Goal: Navigation & Orientation: Go to known website

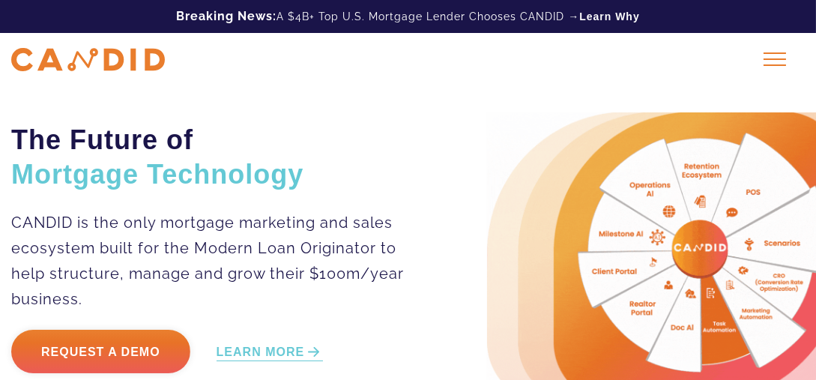
click at [768, 58] on div at bounding box center [774, 58] width 37 height 37
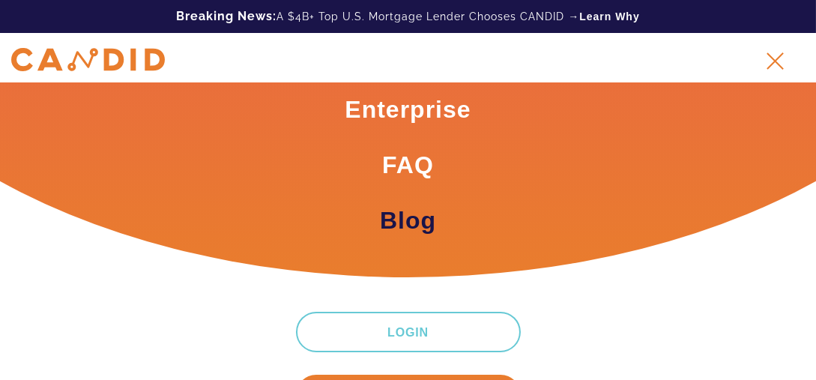
scroll to position [187, 0]
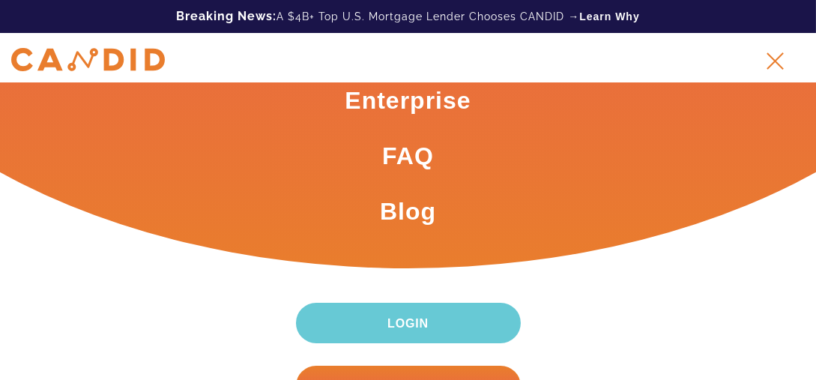
click at [421, 312] on link "Login" at bounding box center [408, 323] width 225 height 40
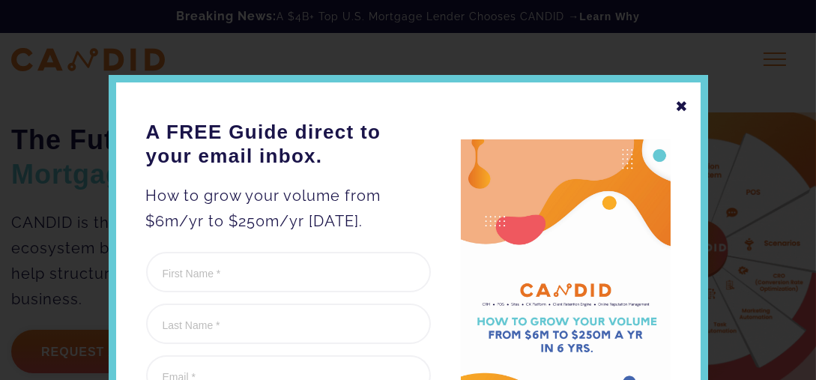
scroll to position [0, 0]
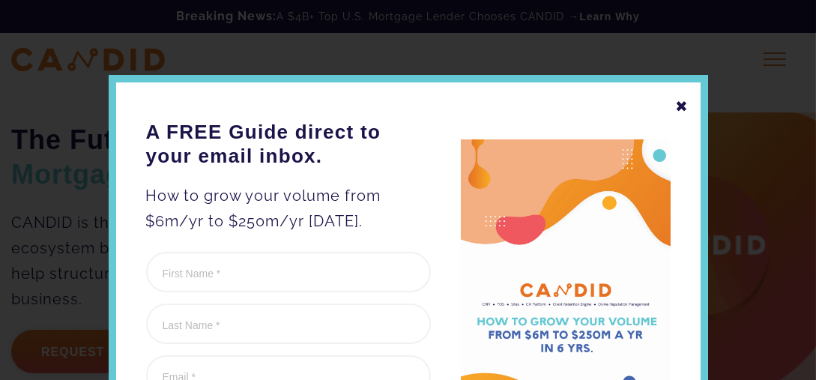
click at [679, 105] on div "✖" at bounding box center [682, 106] width 13 height 25
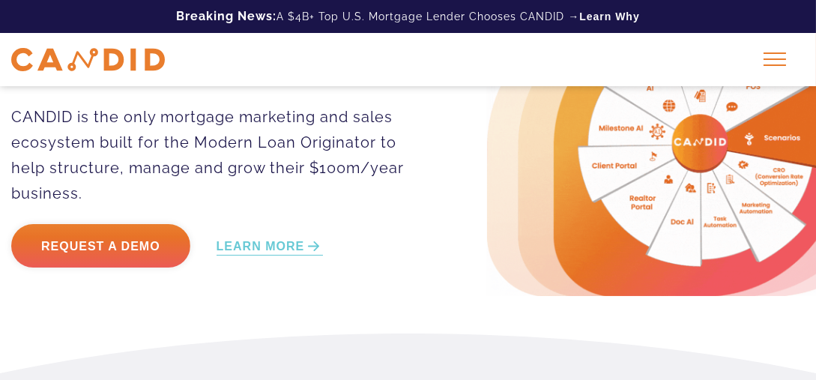
scroll to position [75, 0]
